Goal: Book appointment/travel/reservation

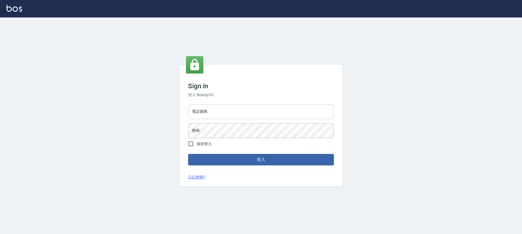
click at [251, 109] on input "電話號碼" at bounding box center [261, 111] width 146 height 15
type input "0989189977"
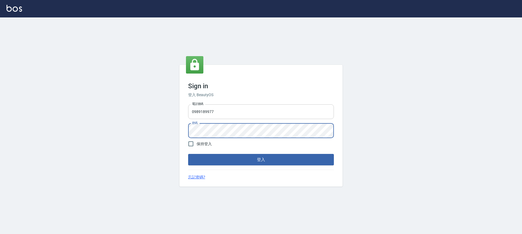
click at [188, 154] on button "登入" at bounding box center [261, 159] width 146 height 11
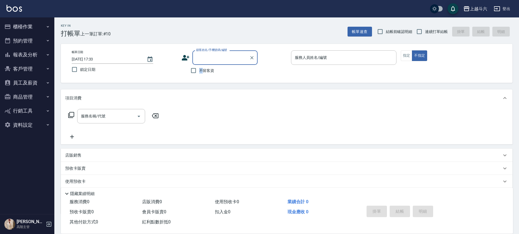
click at [201, 70] on span "不留客資" at bounding box center [206, 71] width 15 height 6
click at [430, 30] on span "連續打單結帳" at bounding box center [436, 32] width 23 height 6
click at [425, 30] on input "連續打單結帳" at bounding box center [419, 31] width 11 height 11
checkbox input "true"
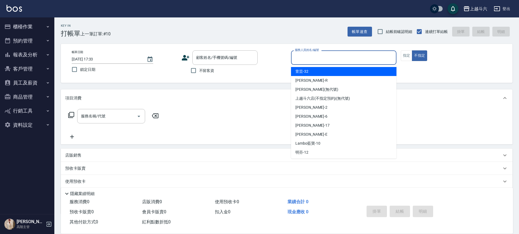
click at [339, 58] on input "服務人員姓名/編號" at bounding box center [344, 58] width 101 height 10
type input "6"
type button "false"
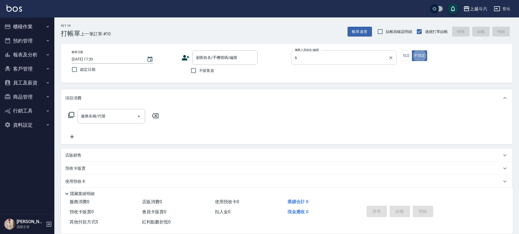
type input "[PERSON_NAME]-6"
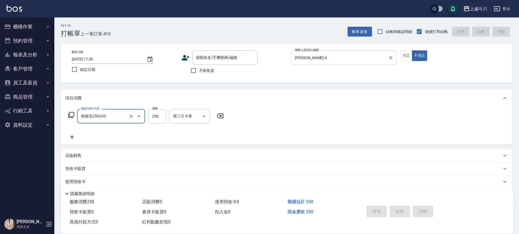
type input "精緻洗250(A3)"
type input "萱芸-32"
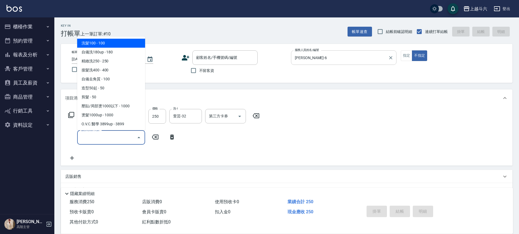
type input "ㄏ"
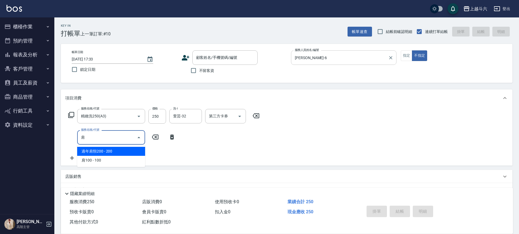
type input "過年肩頸200(年4)"
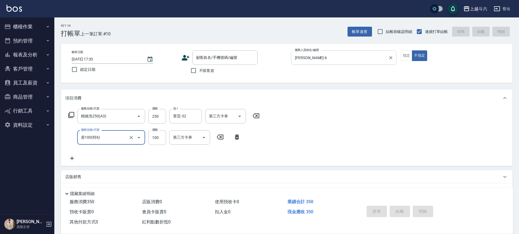
type input "肩100(特6)"
type input "萱芸-32"
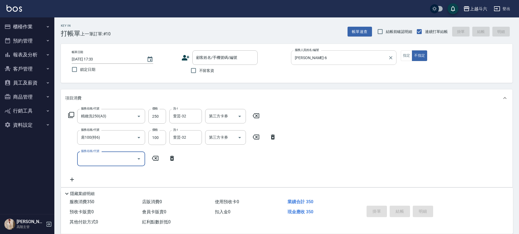
type input "ㄍ"
type input "深層/潤絲/護色60(特2)"
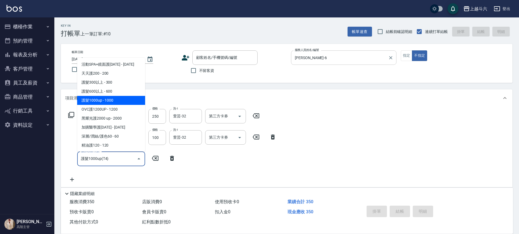
type input "護髮1000up(T4)"
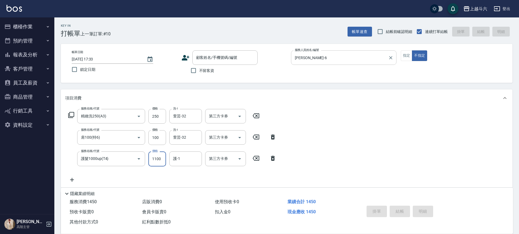
type input "1100"
type input "萱芸-32"
type input "Line酷券"
click at [232, 159] on icon "Clear" at bounding box center [232, 158] width 3 height 3
click at [214, 73] on span "不留客資" at bounding box center [206, 71] width 15 height 6
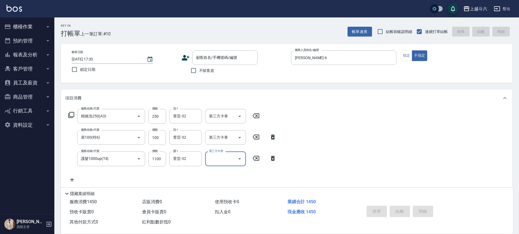
click at [199, 73] on input "不留客資" at bounding box center [193, 70] width 11 height 11
checkbox input "true"
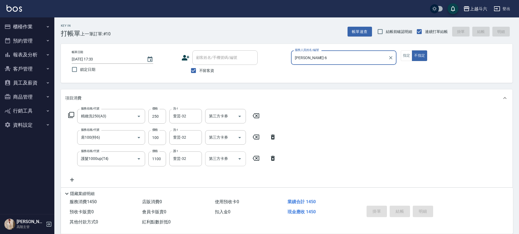
type input "[DATE] 17:34"
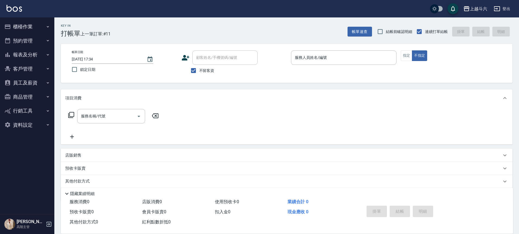
click at [275, 79] on div "帳單日期 [DATE] 17:34 鎖定日期 顧客姓名/手機號碼/編號 顧客姓名/手機號碼/編號 不留客資 服務人員姓名/編號 服務人員姓名/編號 指定 不指定" at bounding box center [287, 63] width 452 height 39
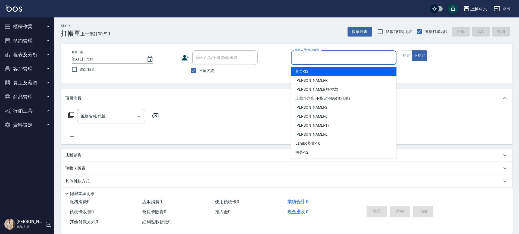
click at [332, 54] on input "服務人員姓名/編號" at bounding box center [344, 58] width 101 height 10
type input "[PERSON_NAME]"
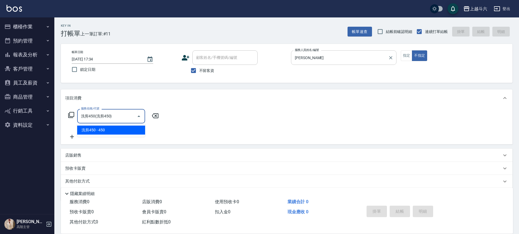
type input "洗剪450"
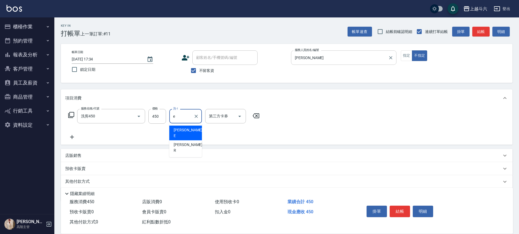
type input "[PERSON_NAME]"
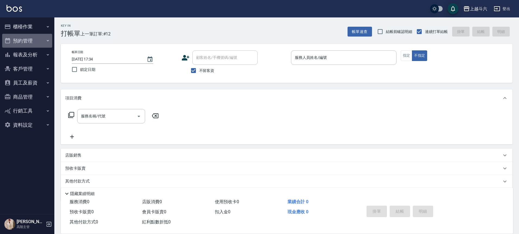
click at [24, 42] on button "預約管理" at bounding box center [27, 41] width 50 height 14
click at [23, 42] on button "預約管理" at bounding box center [27, 41] width 50 height 14
click at [21, 42] on button "預約管理" at bounding box center [27, 41] width 50 height 14
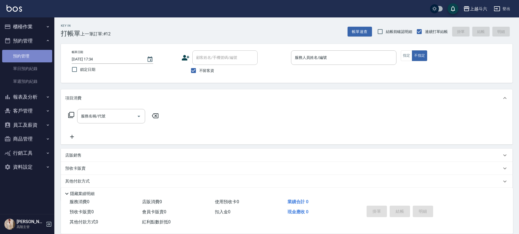
click at [22, 57] on link "預約管理" at bounding box center [27, 56] width 50 height 13
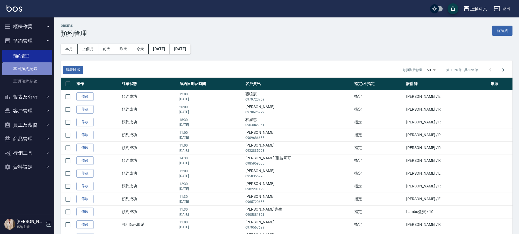
click at [25, 70] on link "單日預約紀錄" at bounding box center [27, 68] width 50 height 13
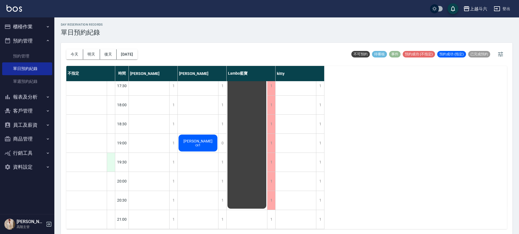
scroll to position [2, 0]
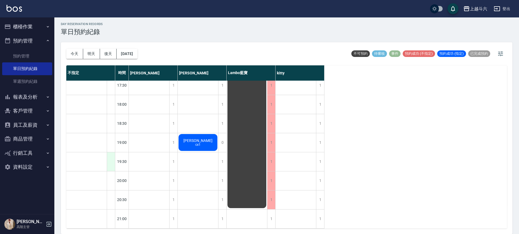
click at [109, 159] on div at bounding box center [111, 161] width 8 height 19
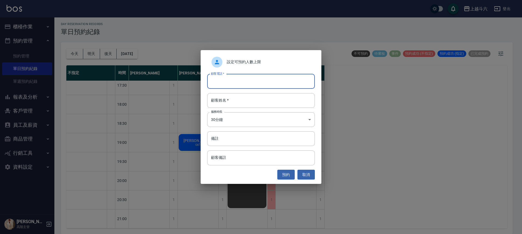
drag, startPoint x: 220, startPoint y: 80, endPoint x: 222, endPoint y: 76, distance: 4.7
click at [220, 80] on input "顧客電話   *" at bounding box center [261, 81] width 108 height 15
click at [0, 198] on div "設定可預約人數上限 顧客電話   * 顧客電話   * 顧客姓名   * 顧客姓名   * 服務時長 30分鐘 1 服務時長 備註 備註 顧客備註 顧客備註 …" at bounding box center [261, 117] width 522 height 234
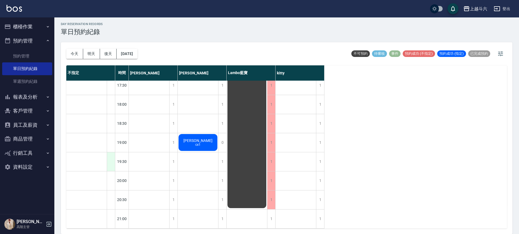
click at [111, 160] on div at bounding box center [111, 161] width 8 height 19
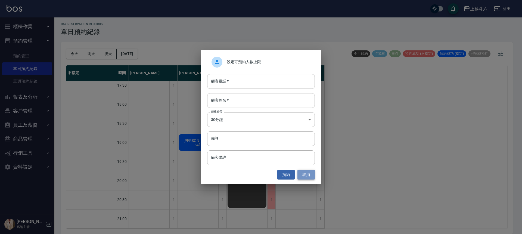
click at [302, 175] on button "取消" at bounding box center [305, 174] width 17 height 10
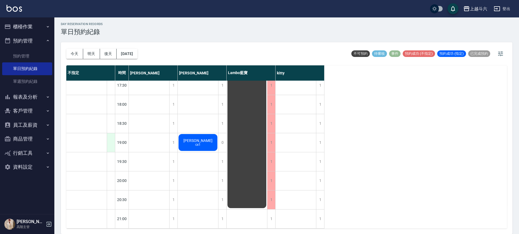
click at [111, 144] on div at bounding box center [111, 142] width 8 height 19
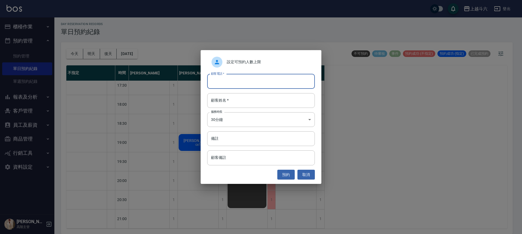
click at [233, 80] on input "顧客電話   *" at bounding box center [261, 81] width 108 height 15
type input "0963101751"
click at [225, 107] on input "顧客姓名   *" at bounding box center [261, 100] width 108 height 15
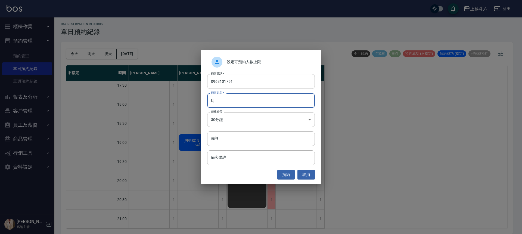
type input "U"
type input "ㄓ"
type input "[PERSON_NAME]"
click at [226, 133] on input "備註" at bounding box center [261, 138] width 108 height 15
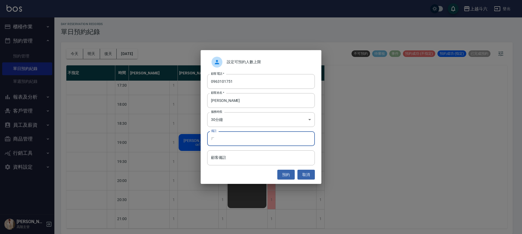
type input "ㄌ"
type input "C"
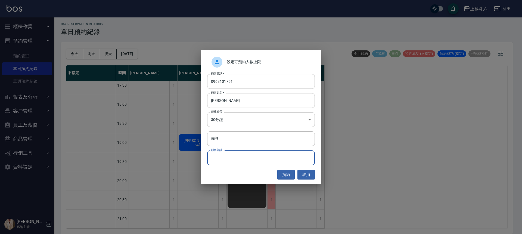
click at [240, 156] on input "顧客備註" at bounding box center [261, 157] width 108 height 15
type input "CX1"
click at [245, 135] on input "備註" at bounding box center [261, 138] width 108 height 15
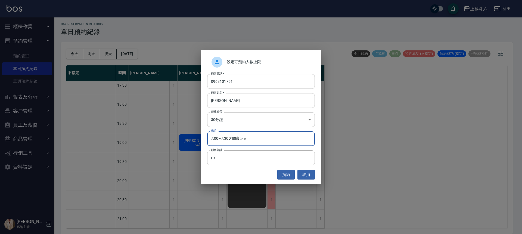
type input "7:00~7:30之間會到"
drag, startPoint x: 259, startPoint y: 142, endPoint x: 182, endPoint y: 133, distance: 77.4
click at [181, 134] on div "設定可預約人數上限 顧客電話   * [PHONE_NUMBER] 顧客電話   * 顧客姓名   * 葉S 顧客姓名   * 服務時長 30分鐘 1 服務時…" at bounding box center [261, 117] width 522 height 234
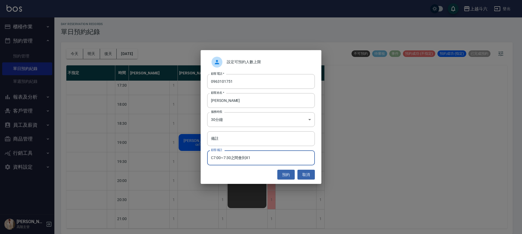
drag, startPoint x: 251, startPoint y: 159, endPoint x: 247, endPoint y: 159, distance: 4.6
click at [247, 159] on input "C7:00~7:30之間會到X1" at bounding box center [261, 157] width 108 height 15
type input "C7:00~7:30之間會到"
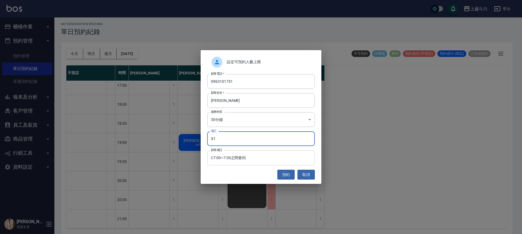
type input "X1"
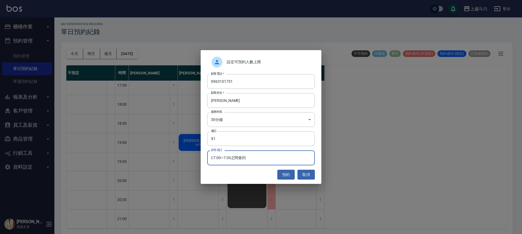
drag, startPoint x: 213, startPoint y: 158, endPoint x: 210, endPoint y: 158, distance: 3.3
click at [210, 158] on input "C7:00~7:30之間會到" at bounding box center [261, 157] width 108 height 15
type input "7:00~7:30之間會到"
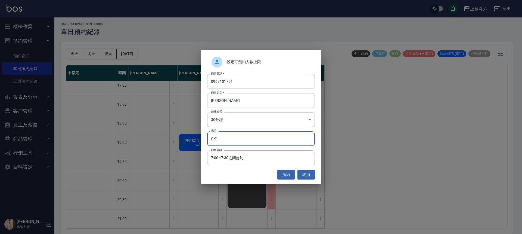
click at [268, 142] on input "CX1" at bounding box center [261, 138] width 108 height 15
type input "CX1"
click at [289, 172] on button "預約" at bounding box center [285, 174] width 17 height 10
